Goal: Check status

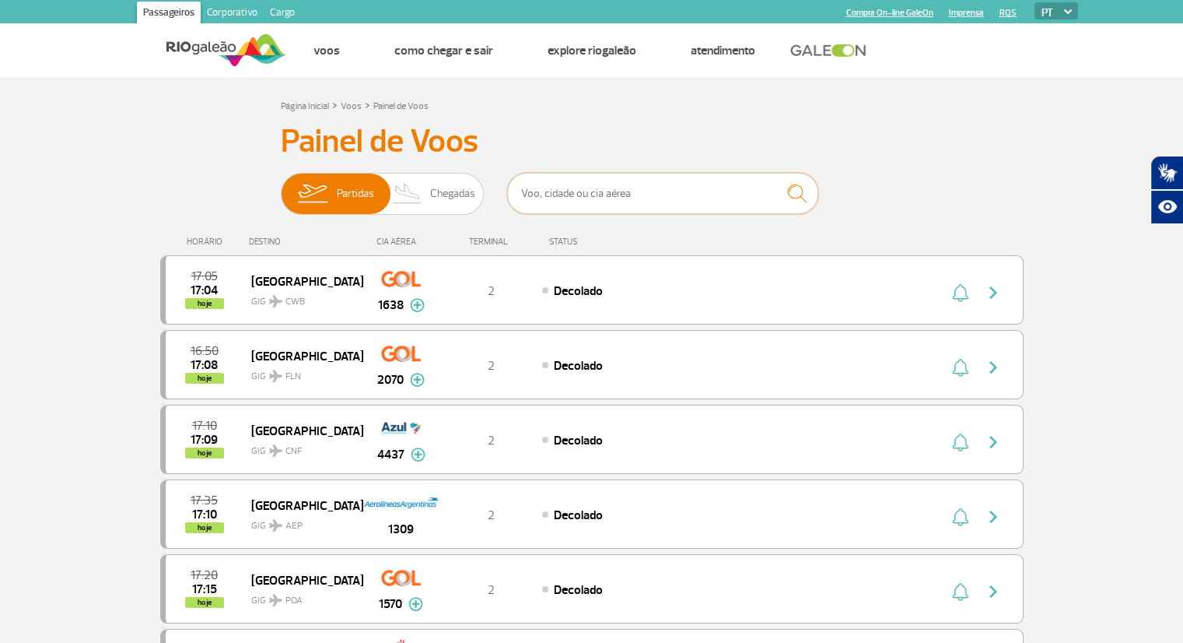
click at [625, 187] on input "text" at bounding box center [662, 193] width 311 height 41
type input "zurique"
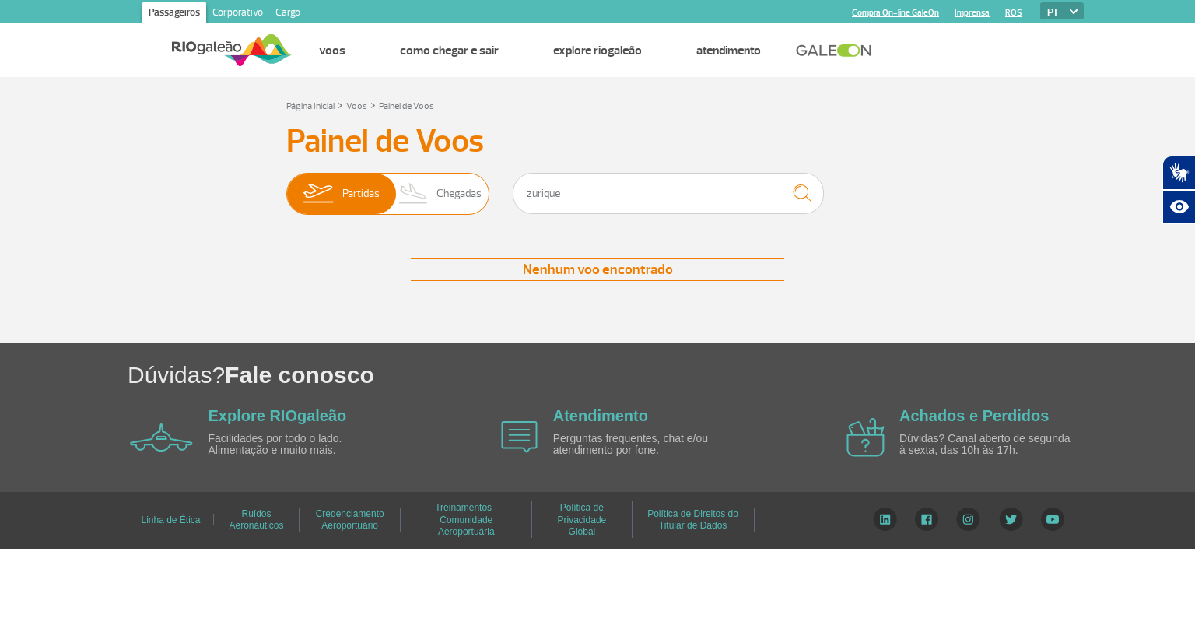
click at [462, 193] on span "Chegadas" at bounding box center [458, 193] width 45 height 40
click at [286, 186] on input "Partidas Chegadas" at bounding box center [286, 186] width 0 height 0
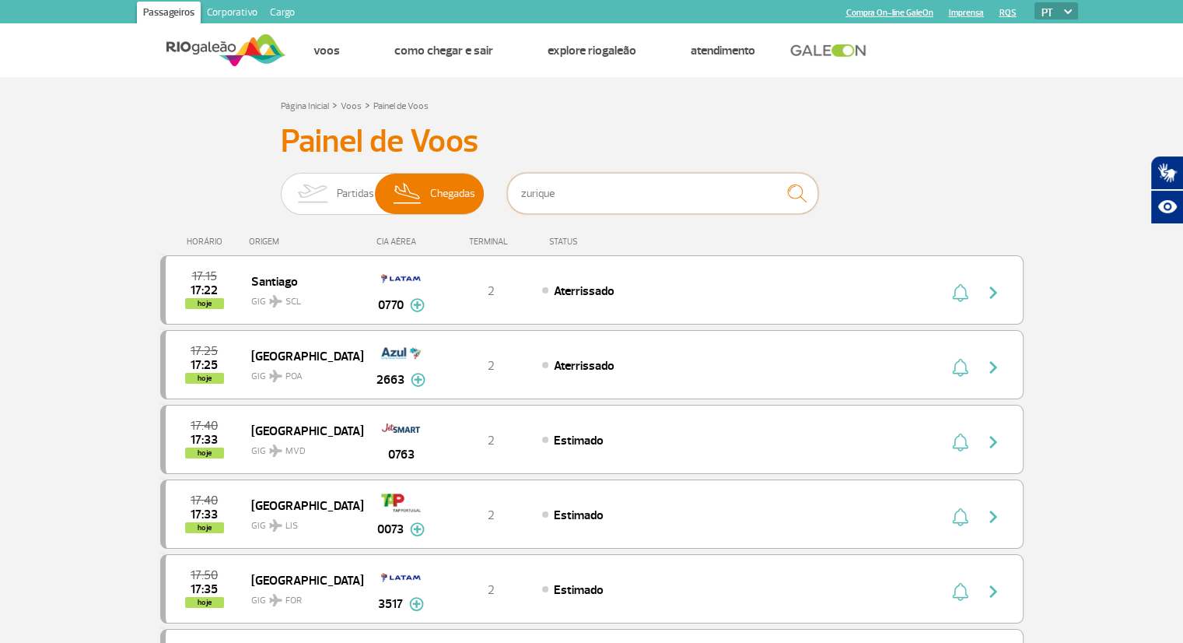
click at [601, 194] on input "zurique" at bounding box center [662, 193] width 311 height 41
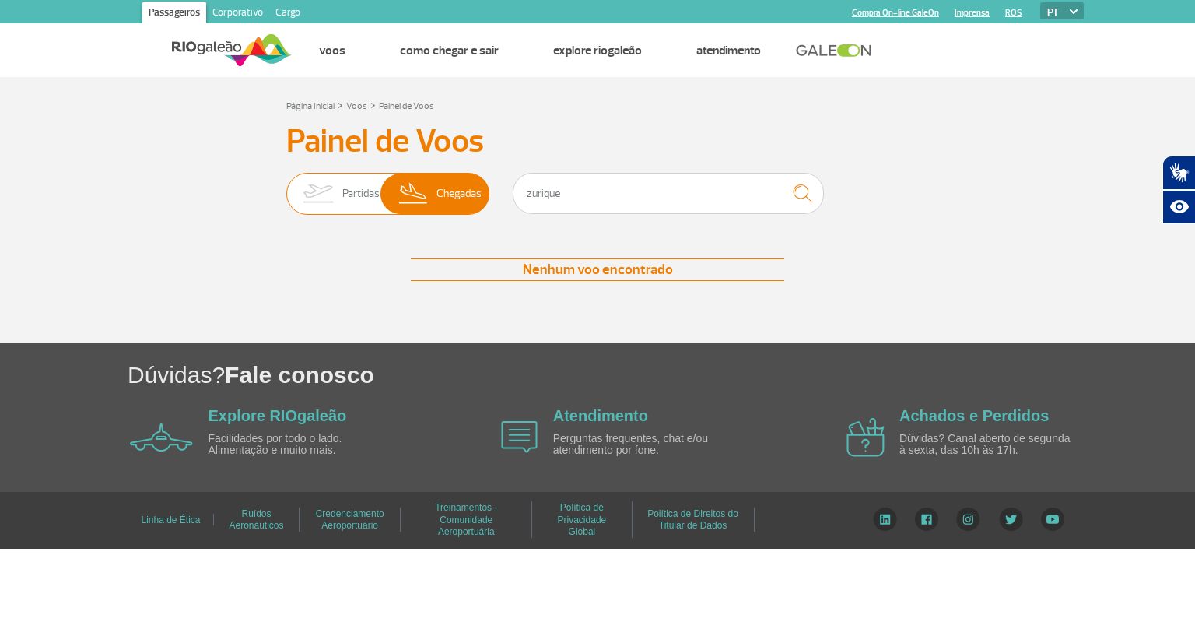
click at [352, 194] on span "Partidas" at bounding box center [360, 193] width 37 height 40
click at [286, 186] on input "Partidas Chegadas" at bounding box center [286, 186] width 0 height 0
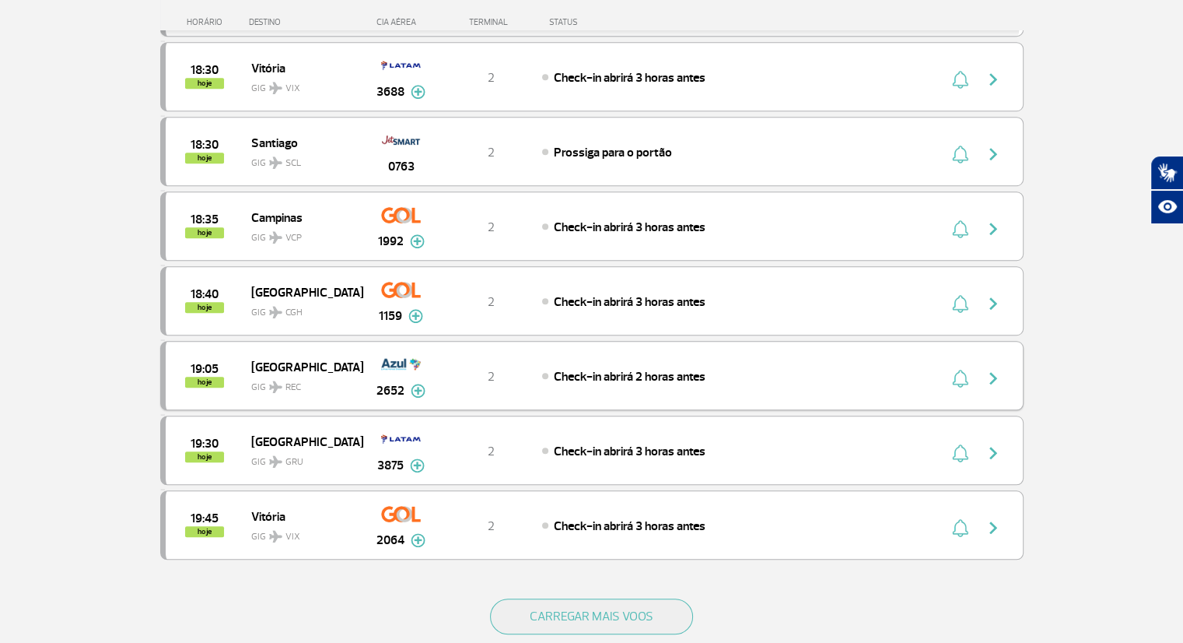
scroll to position [1245, 0]
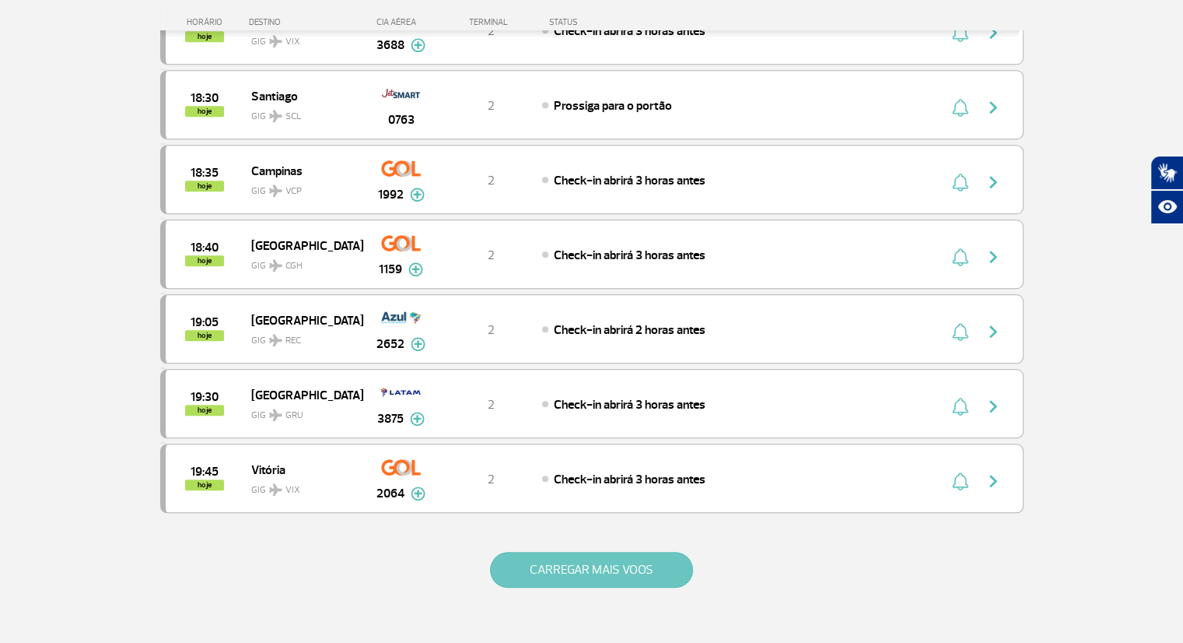
click at [591, 552] on button "CARREGAR MAIS VOOS" at bounding box center [591, 570] width 203 height 36
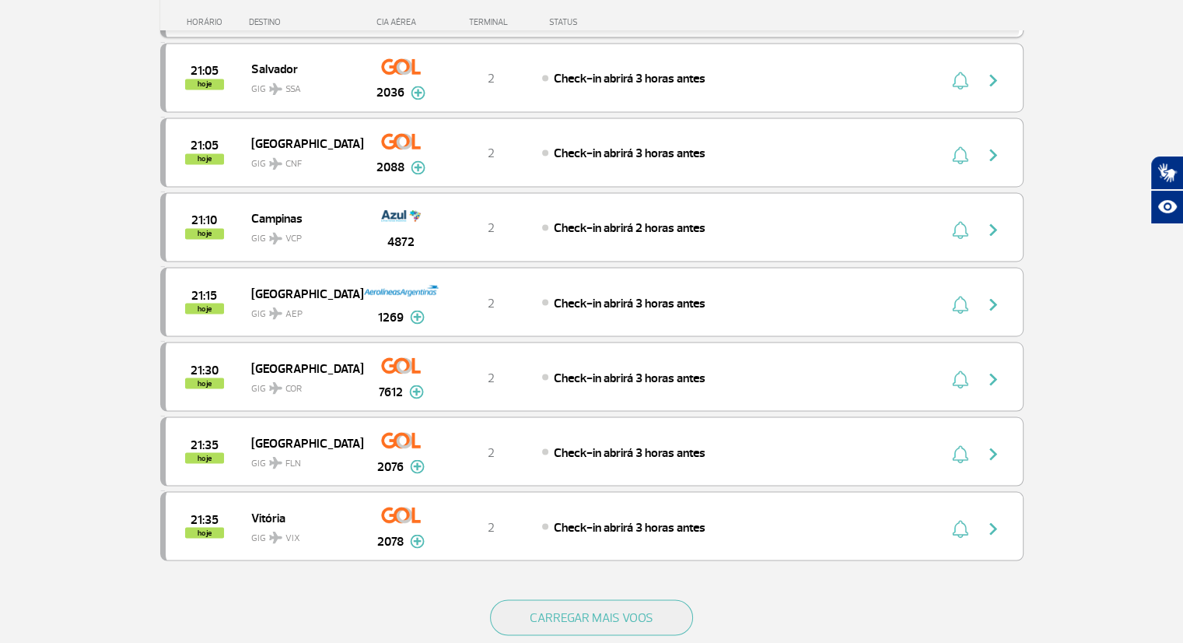
scroll to position [2723, 0]
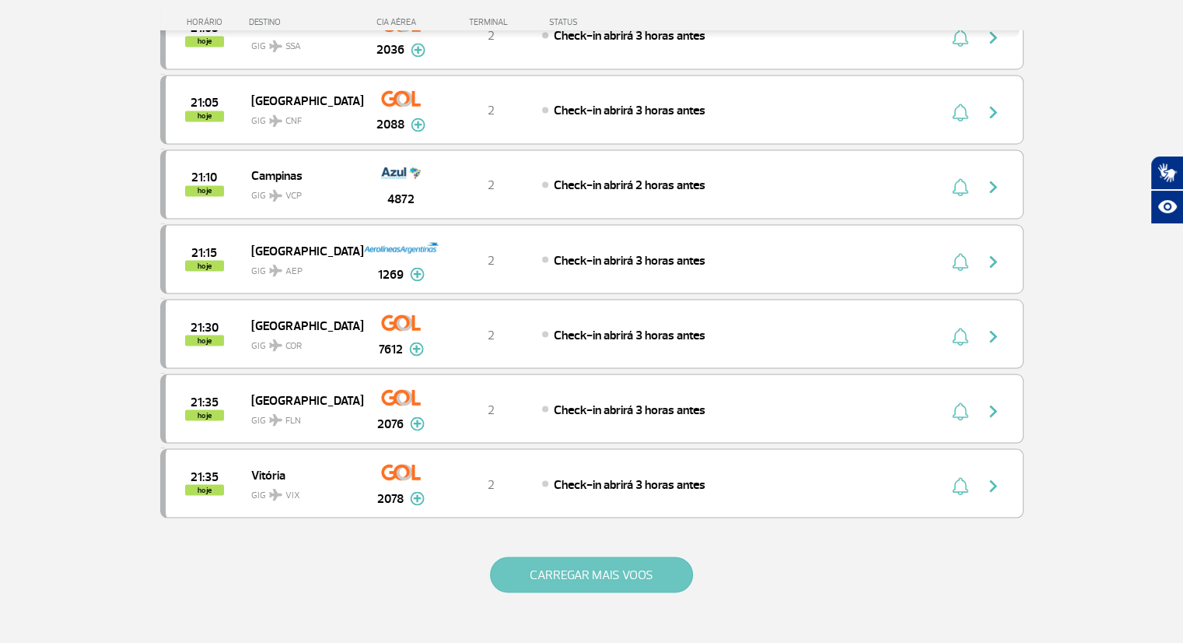
click at [568, 556] on button "CARREGAR MAIS VOOS" at bounding box center [591, 574] width 203 height 36
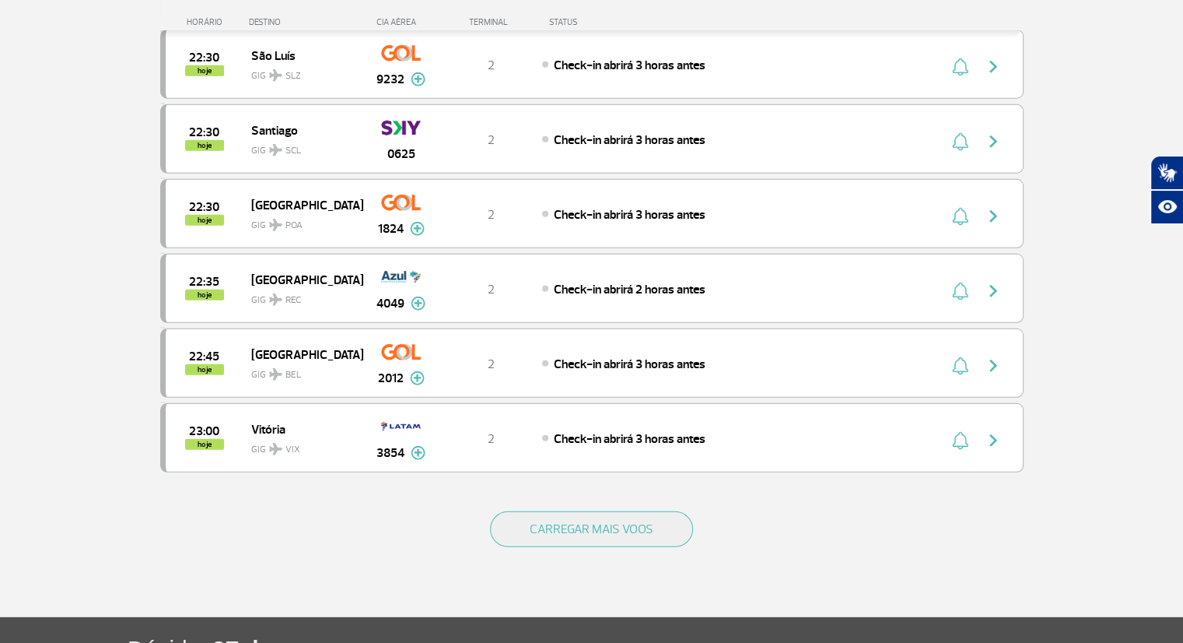
scroll to position [4279, 0]
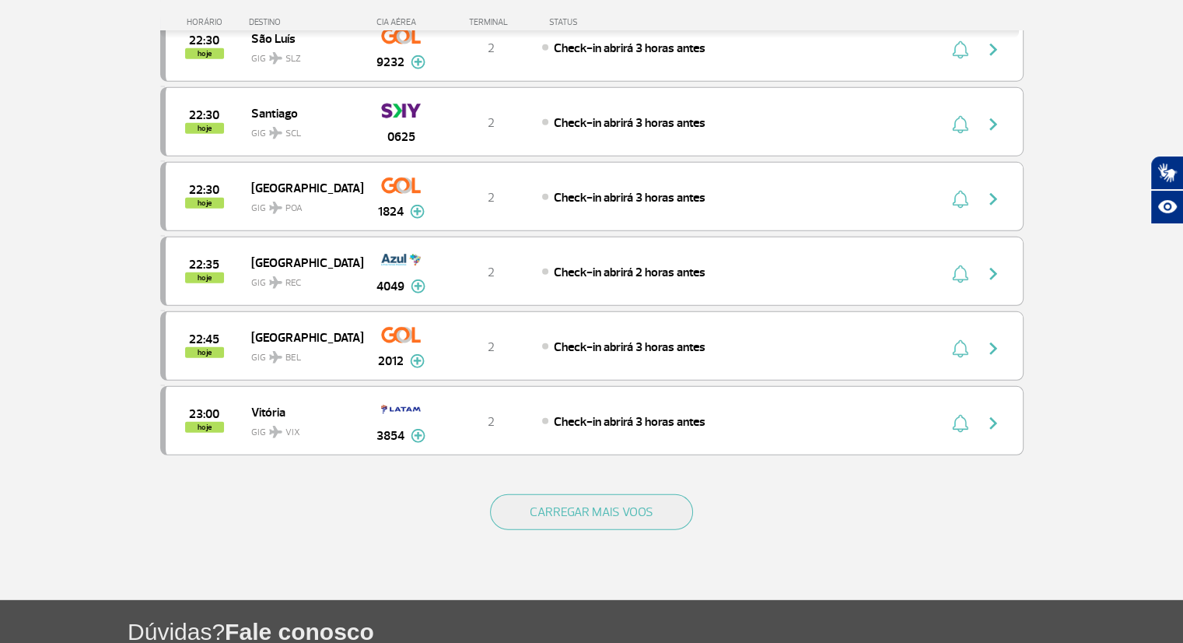
click at [531, 494] on button "CARREGAR MAIS VOOS" at bounding box center [591, 512] width 203 height 36
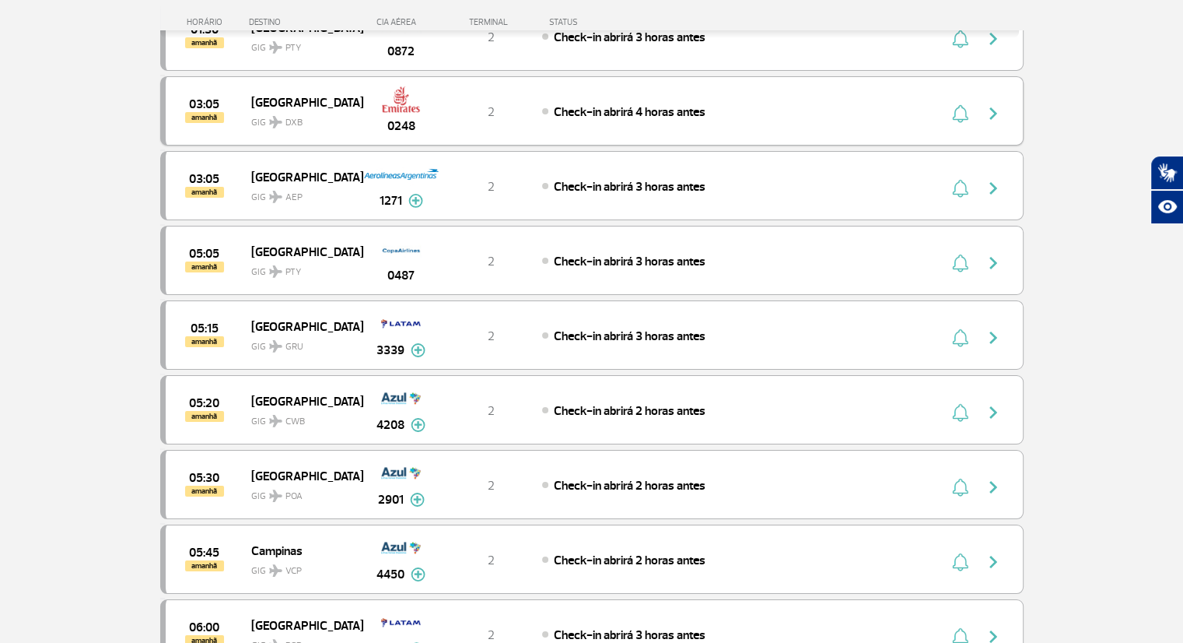
scroll to position [5523, 0]
